Goal: Obtain resource: Download file/media

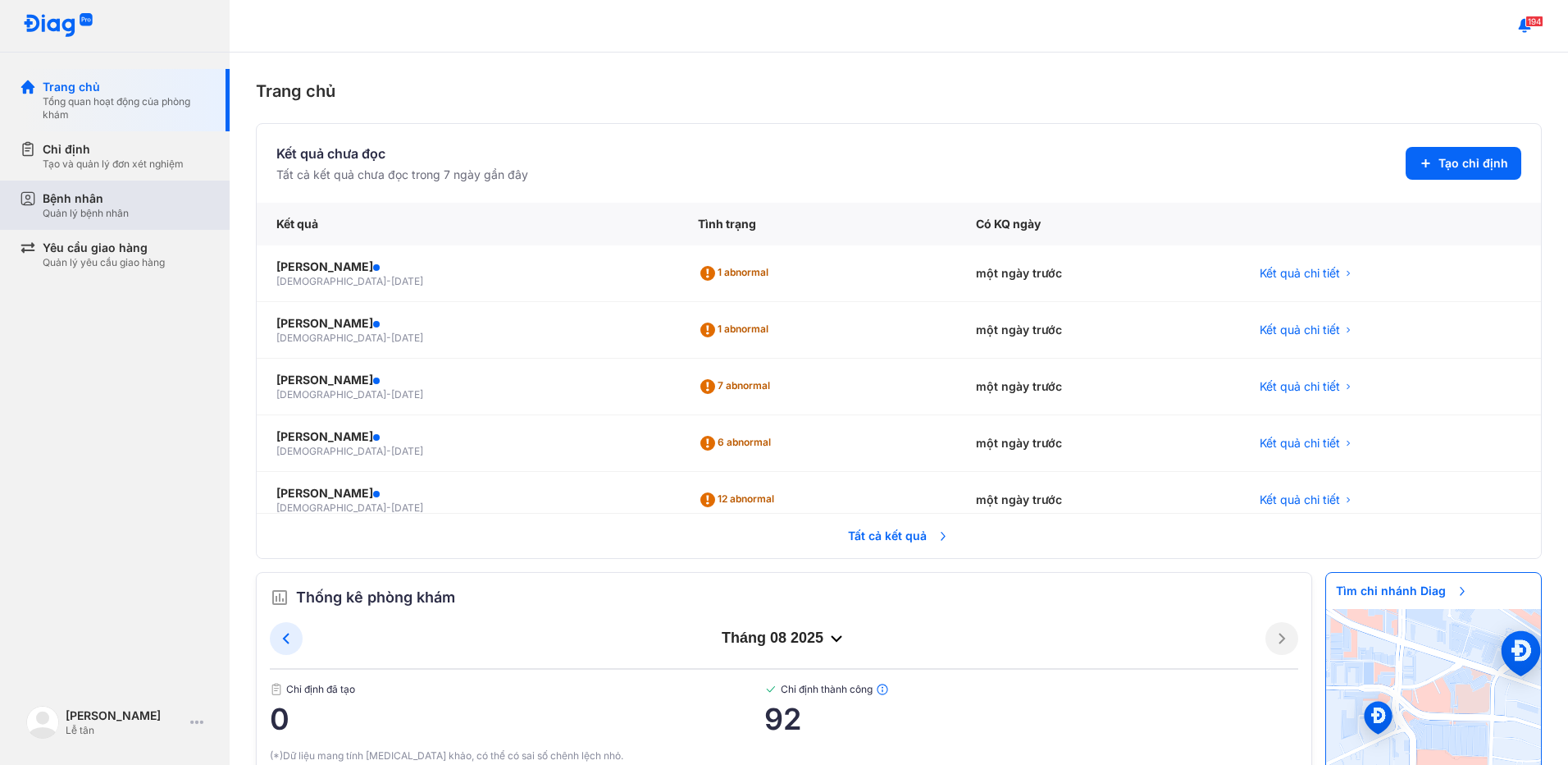
click at [112, 207] on div "Quản lý bệnh nhân" at bounding box center [86, 213] width 86 height 13
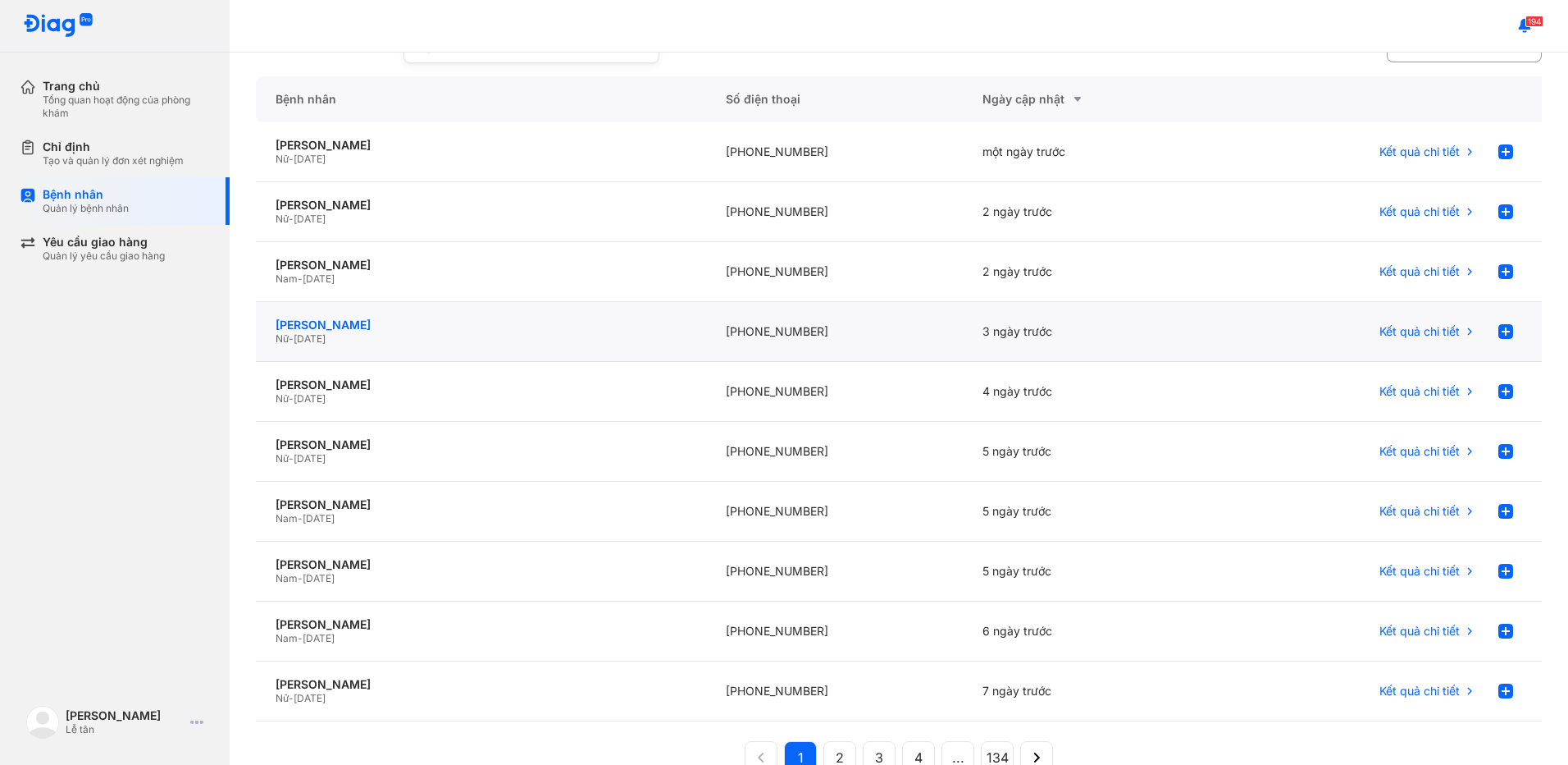
scroll to position [172, 0]
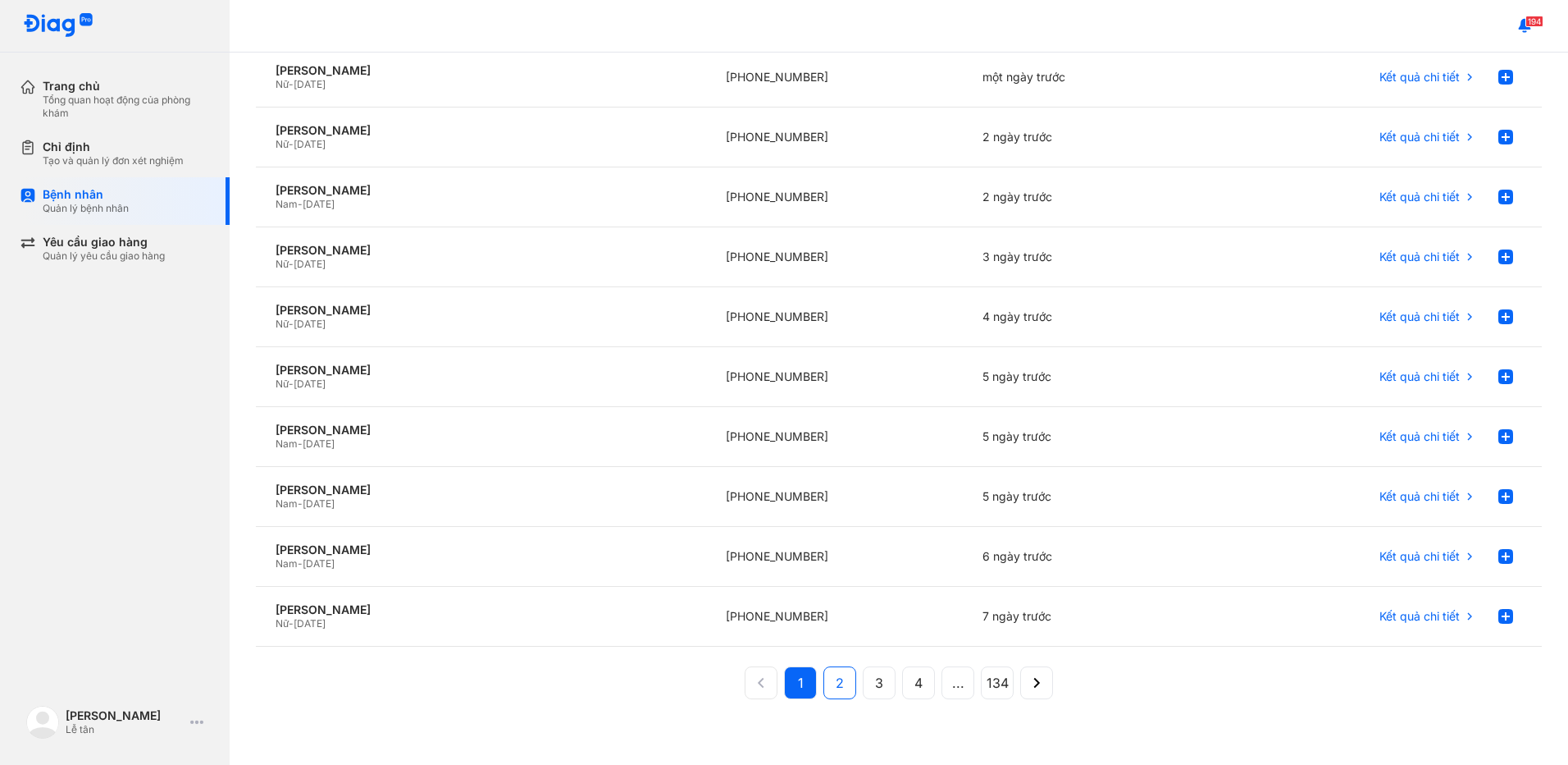
click at [863, 677] on button "2" at bounding box center [879, 683] width 33 height 33
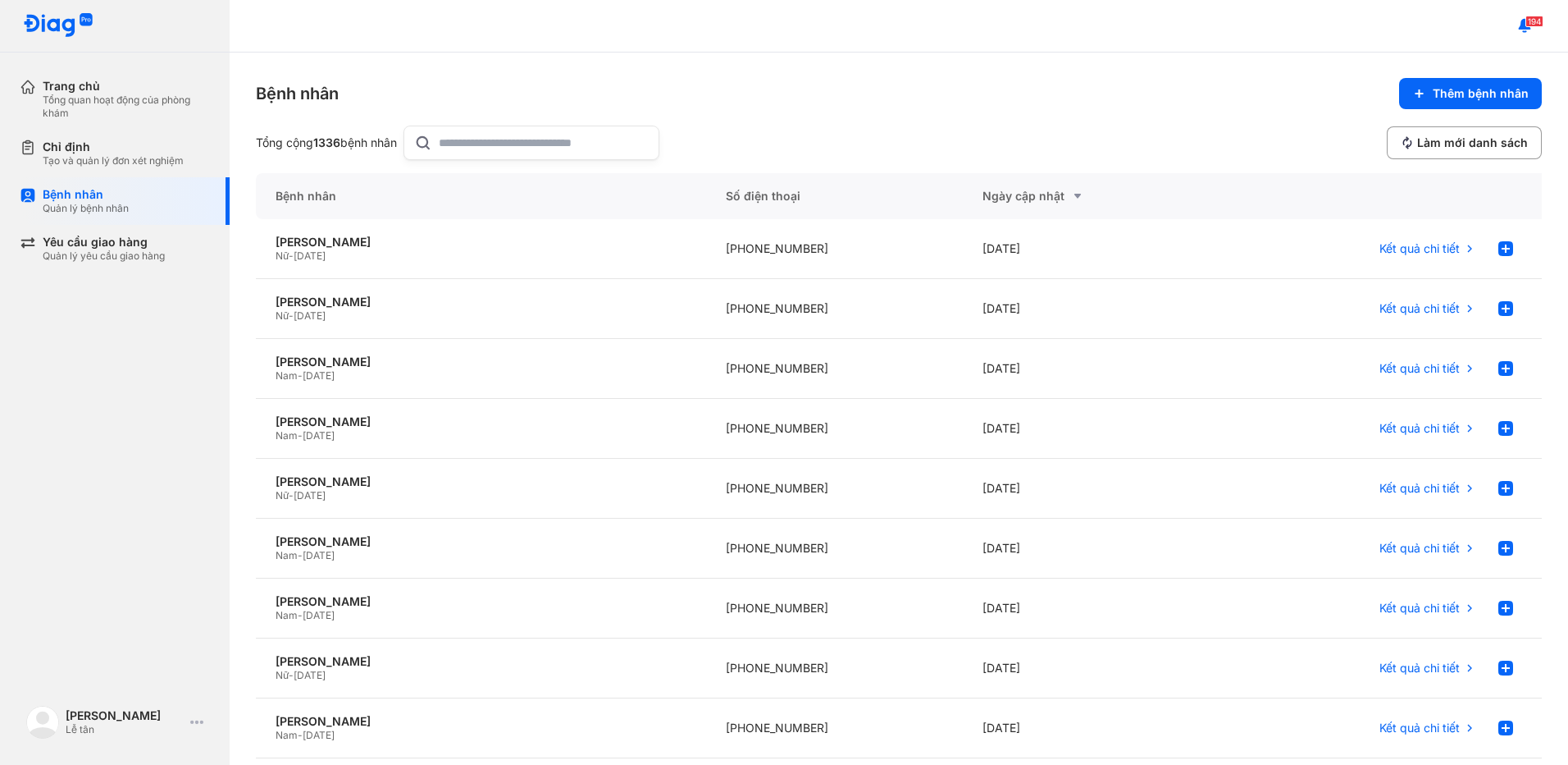
scroll to position [0, 0]
click at [512, 151] on input "text" at bounding box center [544, 144] width 210 height 33
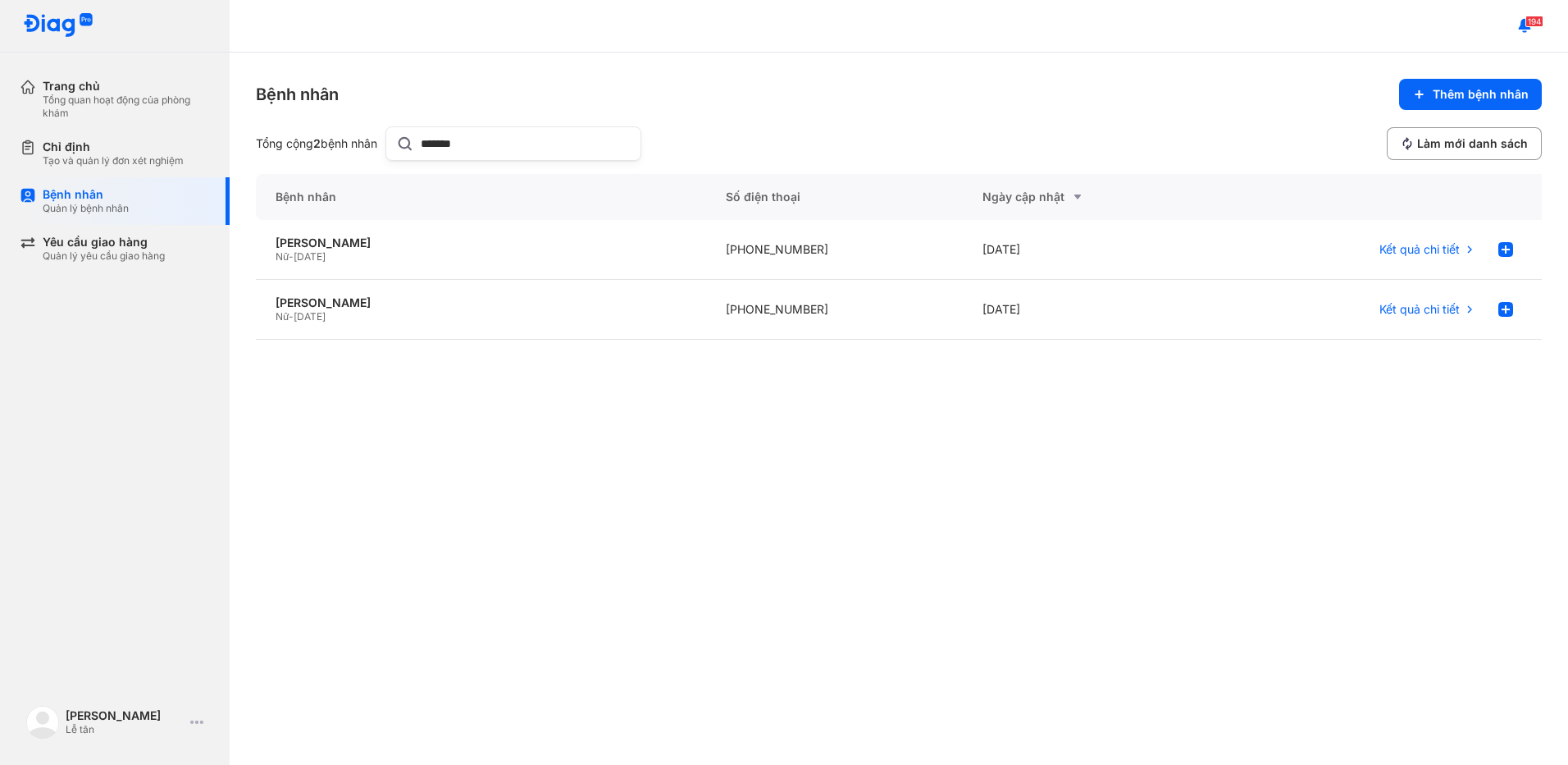
type input "*******"
click at [441, 219] on div "Bệnh nhân" at bounding box center [481, 197] width 450 height 46
click at [443, 241] on div "[PERSON_NAME]" at bounding box center [480, 243] width 411 height 15
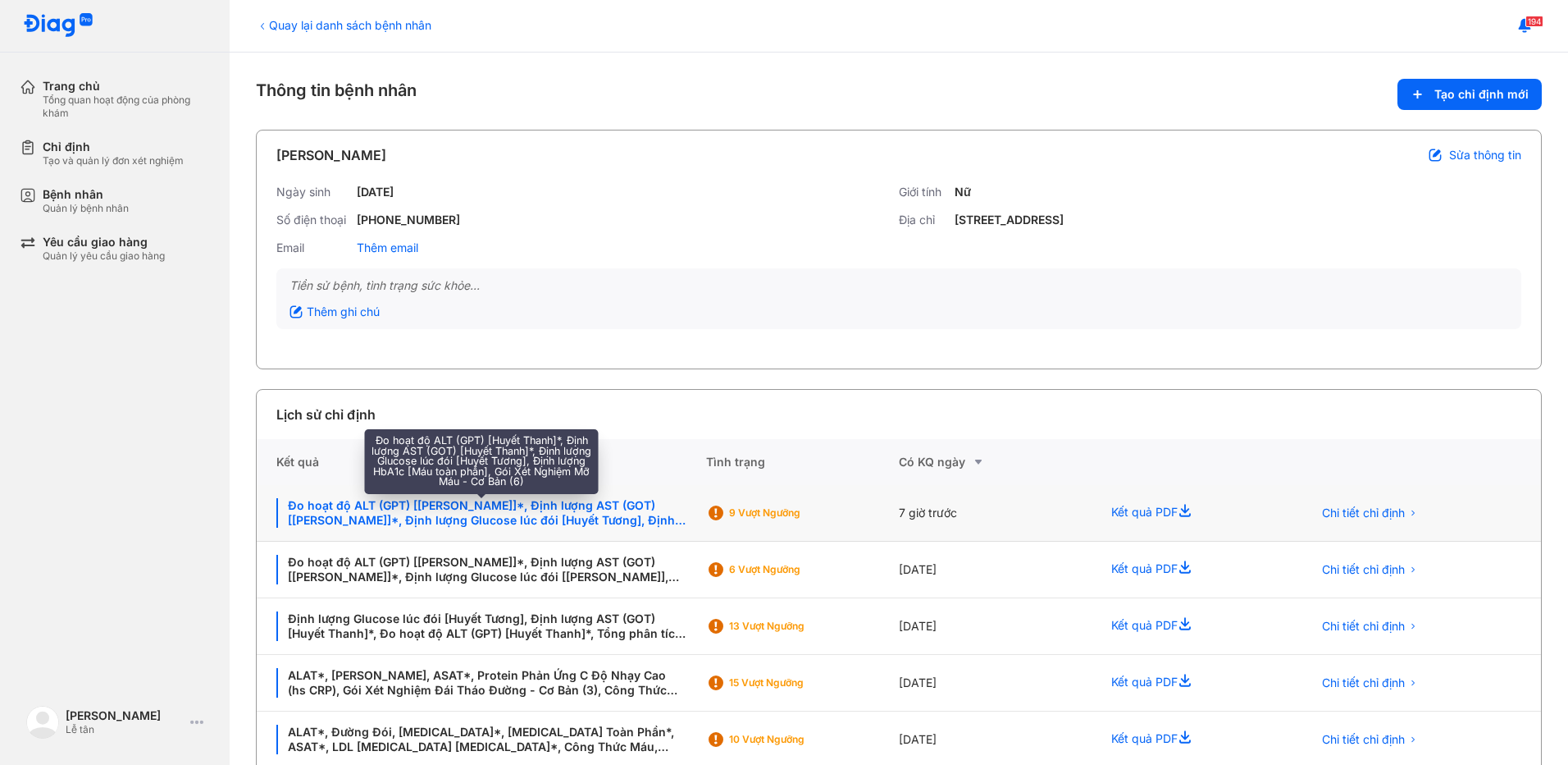
click at [416, 522] on div "Đo hoạt độ ALT (GPT) [Huyết Thanh]*, Định lượng AST (GOT) [Huyết Thanh]*, Định …" at bounding box center [481, 513] width 410 height 30
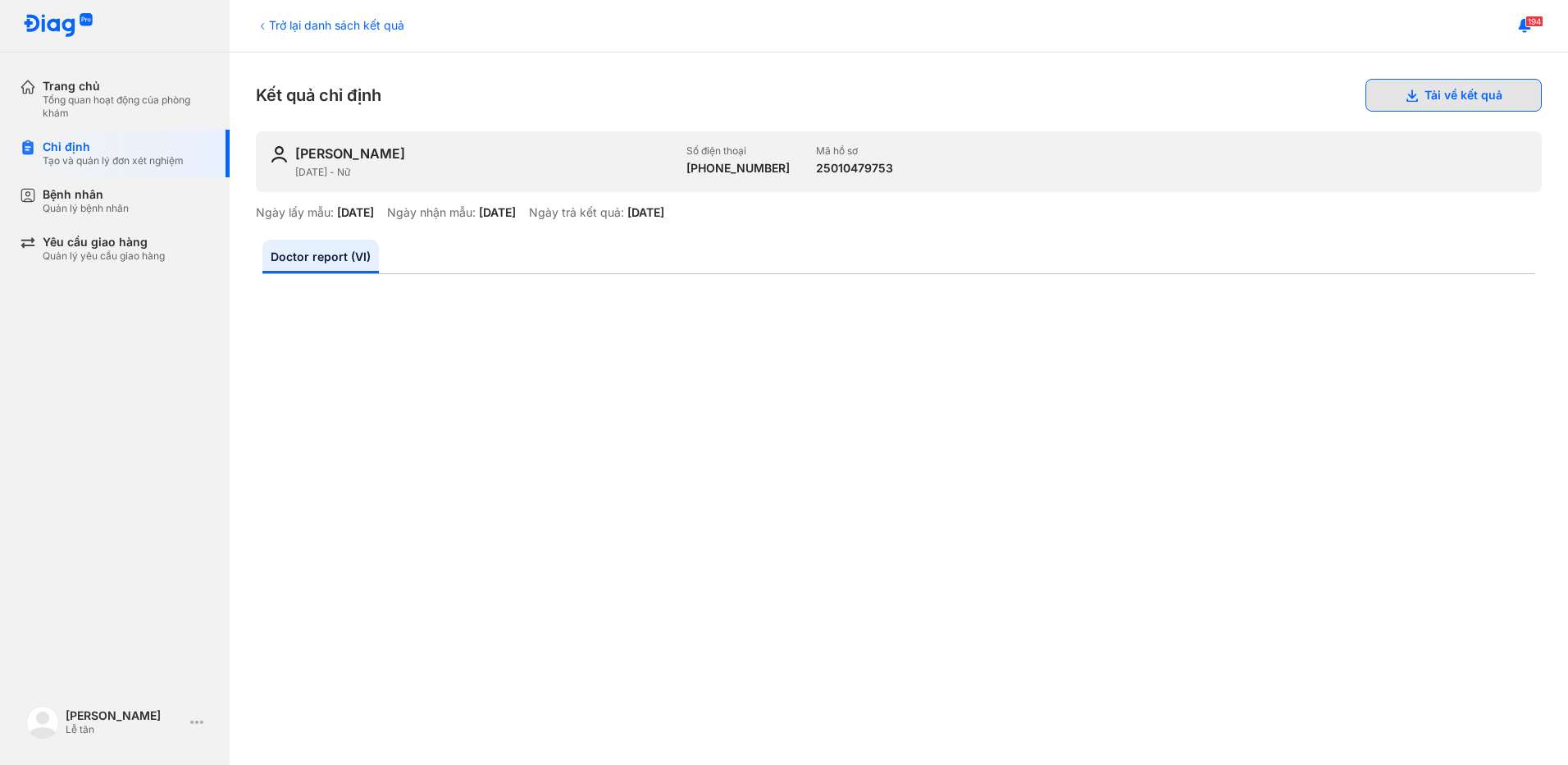
click at [1427, 79] on button "Tải về kết quả" at bounding box center [1453, 95] width 176 height 33
